Goal: Information Seeking & Learning: Learn about a topic

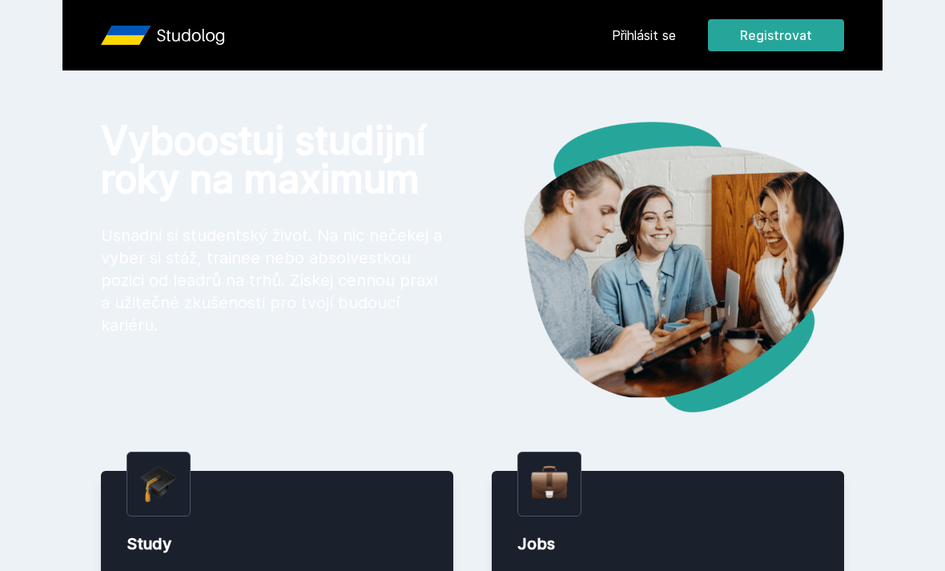
click at [634, 29] on link "Přihlásit se" at bounding box center [644, 35] width 64 height 19
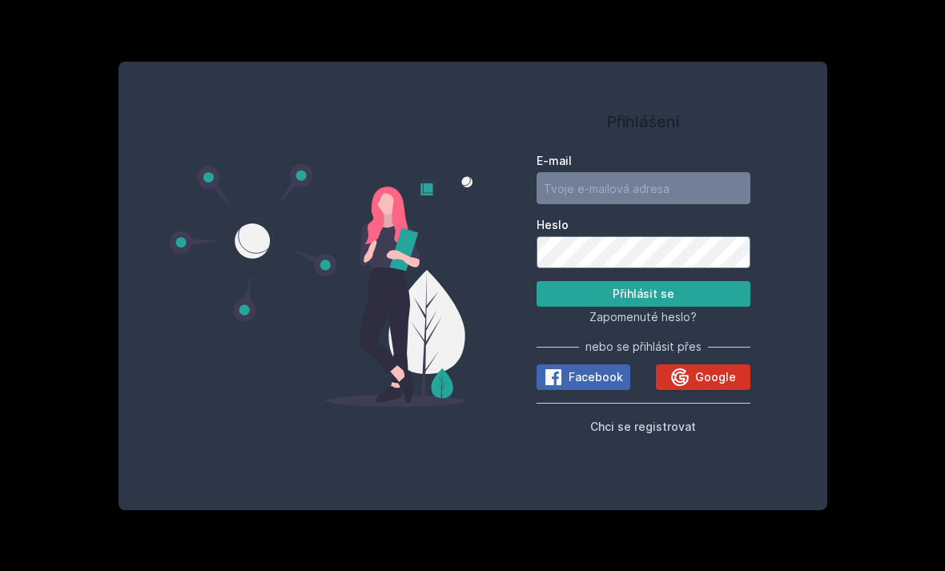
click at [685, 386] on icon at bounding box center [680, 377] width 18 height 18
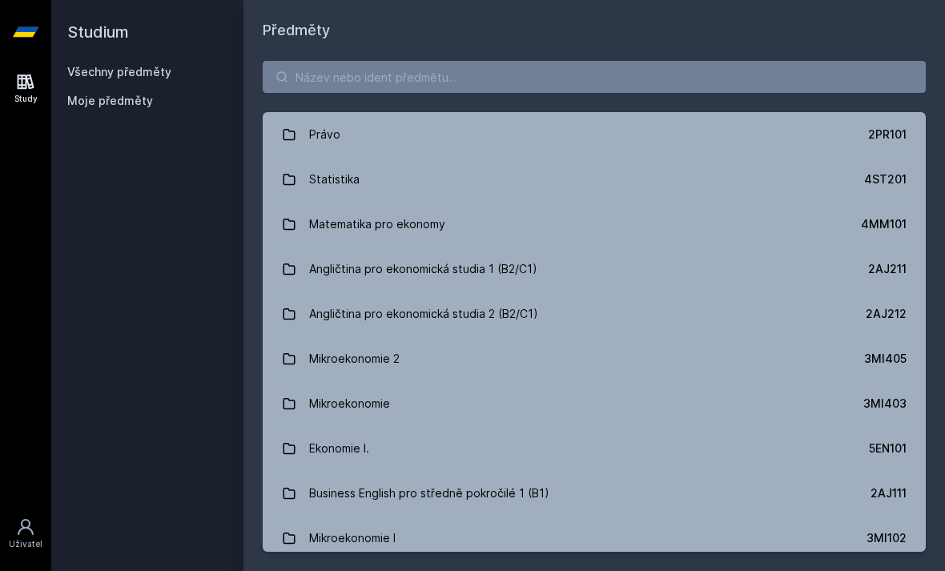
click at [544, 38] on h1 "Předměty" at bounding box center [594, 30] width 663 height 22
click at [544, 66] on input "search" at bounding box center [594, 77] width 663 height 32
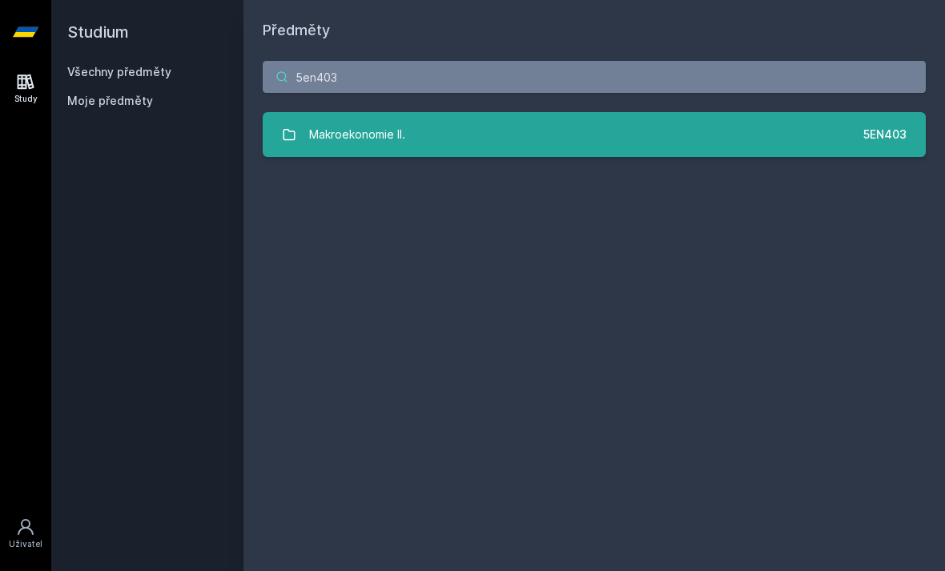
type input "5en403"
click at [540, 126] on link "Makroekonomie II. 5EN403" at bounding box center [594, 134] width 663 height 45
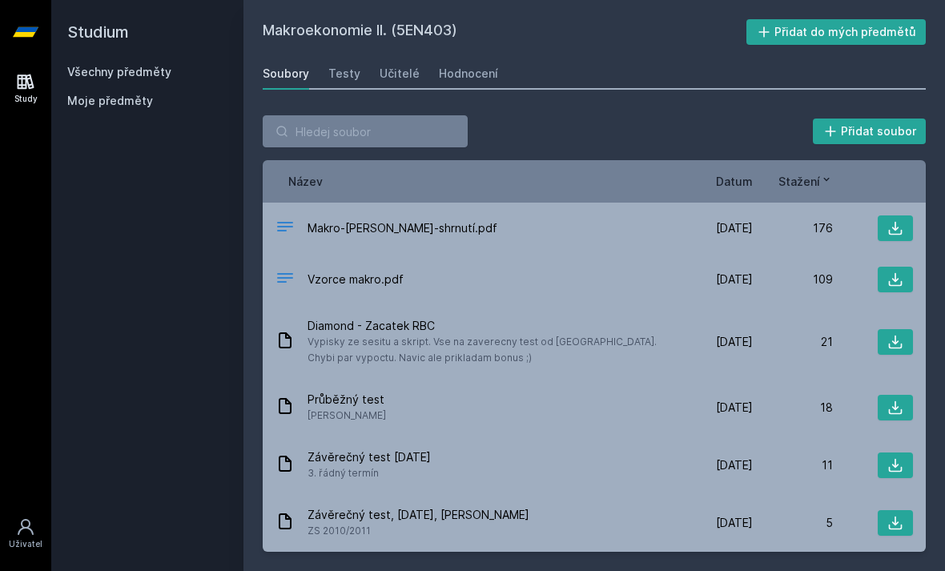
click at [734, 179] on span "Datum" at bounding box center [734, 181] width 37 height 17
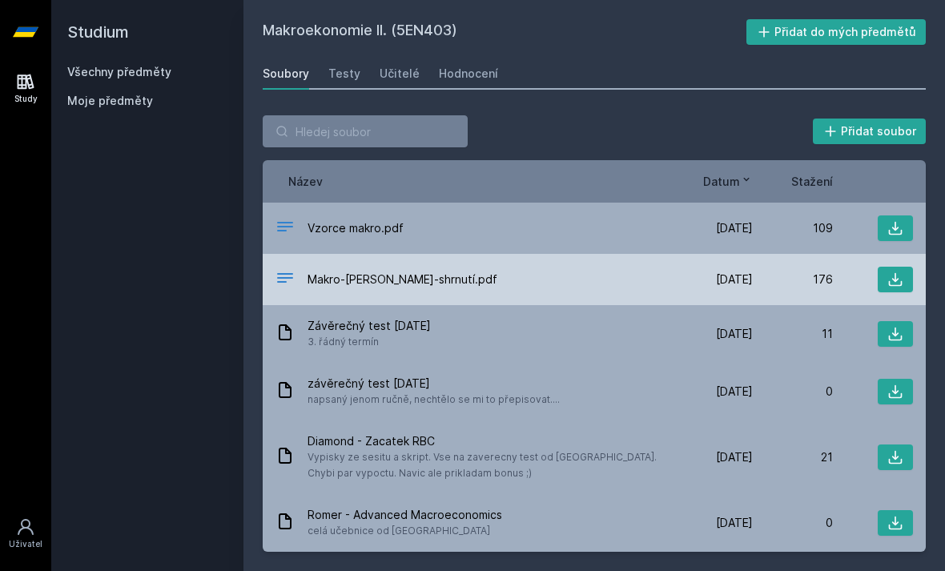
click at [363, 261] on div "Makro-[PERSON_NAME]-shrnutí.pdf [DATE] [DATE] 176" at bounding box center [594, 279] width 663 height 51
click at [902, 287] on icon at bounding box center [895, 279] width 16 height 16
